Goal: Task Accomplishment & Management: Use online tool/utility

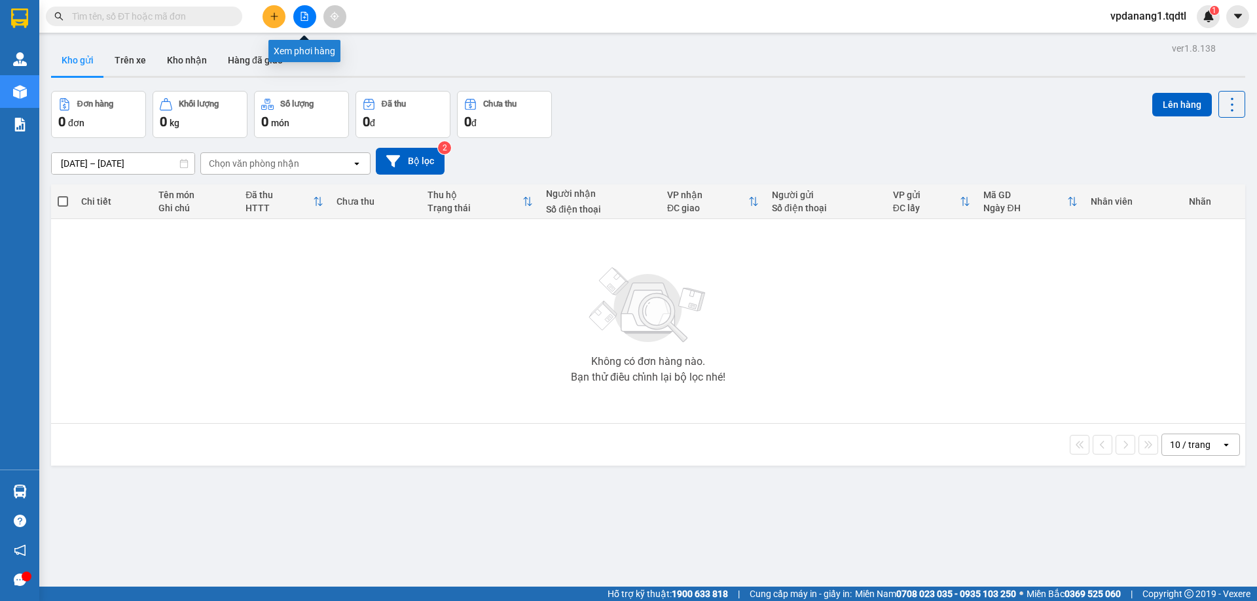
click at [312, 18] on button at bounding box center [304, 16] width 23 height 23
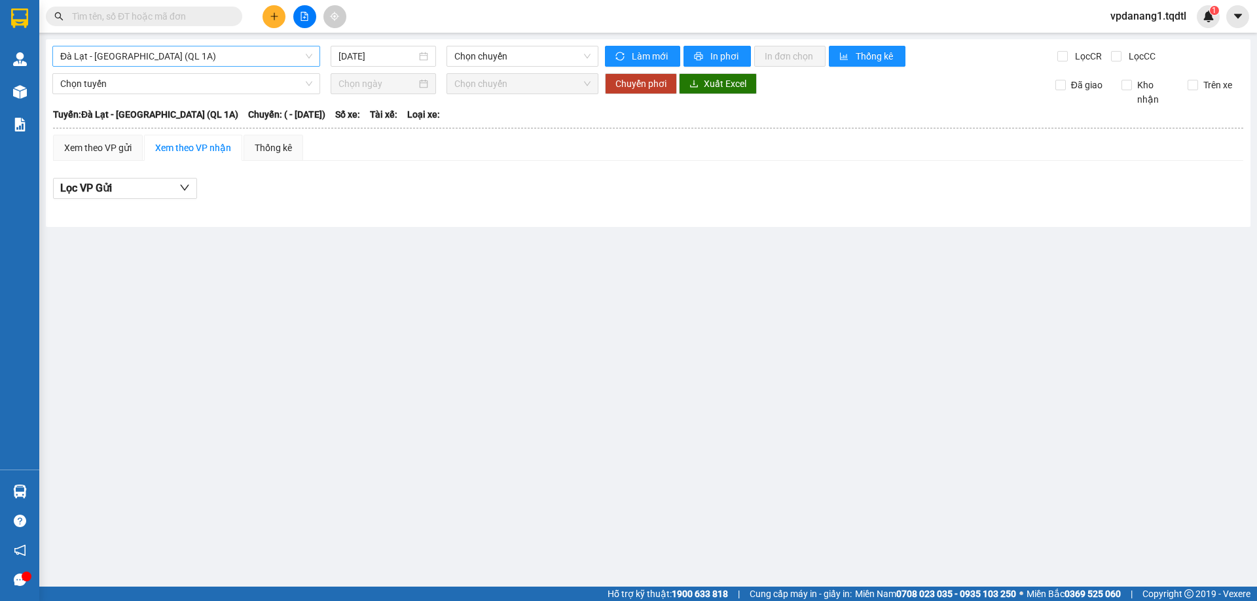
click at [105, 56] on span "Đà Lạt - [GEOGRAPHIC_DATA] (QL 1A)" at bounding box center [186, 56] width 252 height 20
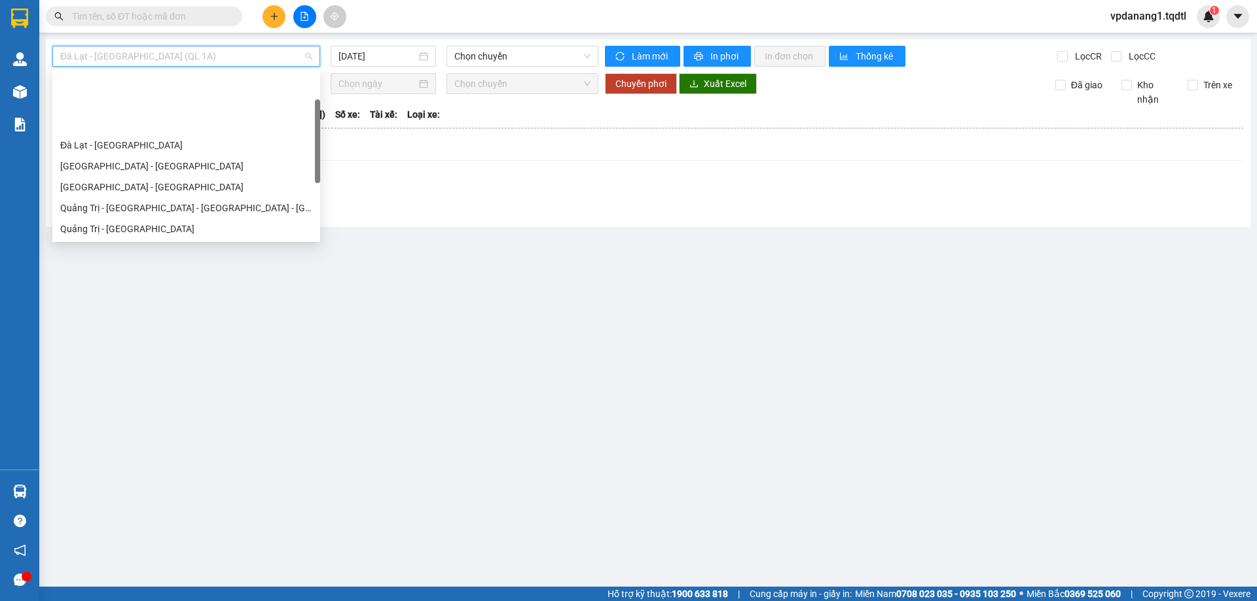
scroll to position [65, 0]
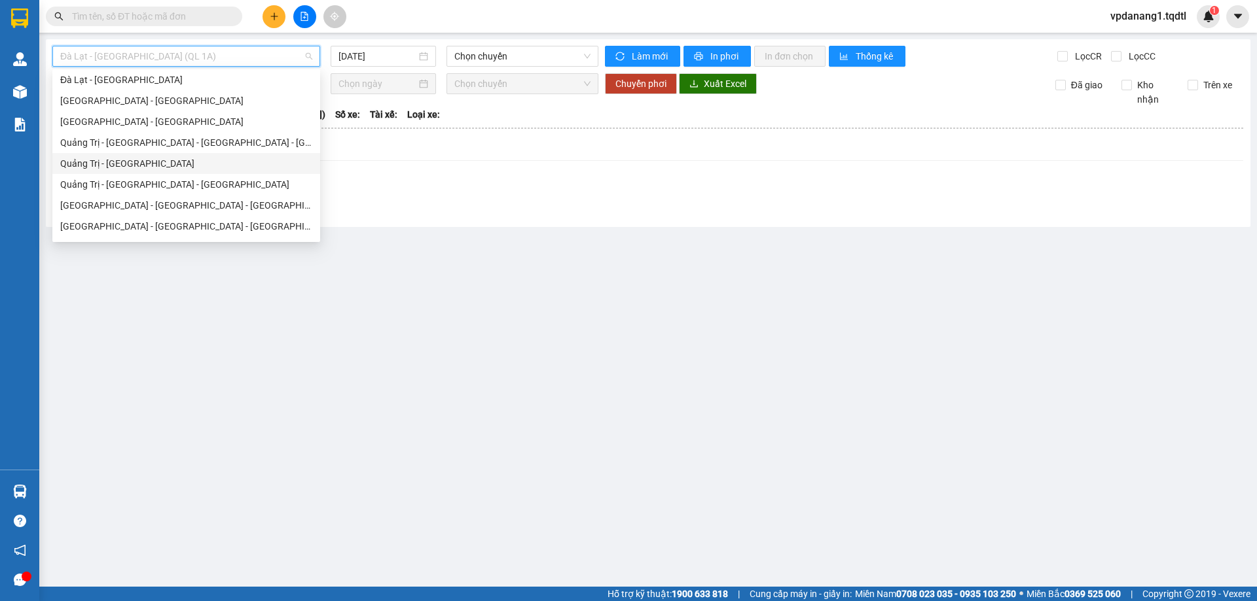
click at [160, 171] on div "Quảng Trị - [GEOGRAPHIC_DATA]" at bounding box center [186, 163] width 268 height 21
type input "[DATE]"
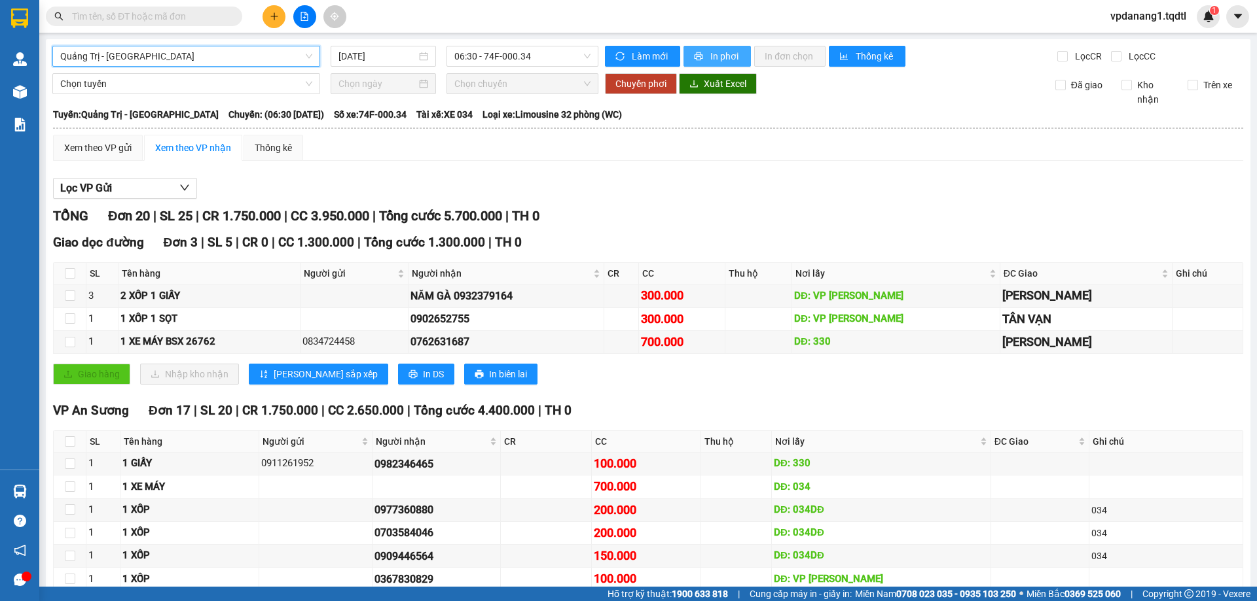
click at [718, 60] on span "In phơi" at bounding box center [725, 56] width 30 height 14
